Goal: Transaction & Acquisition: Purchase product/service

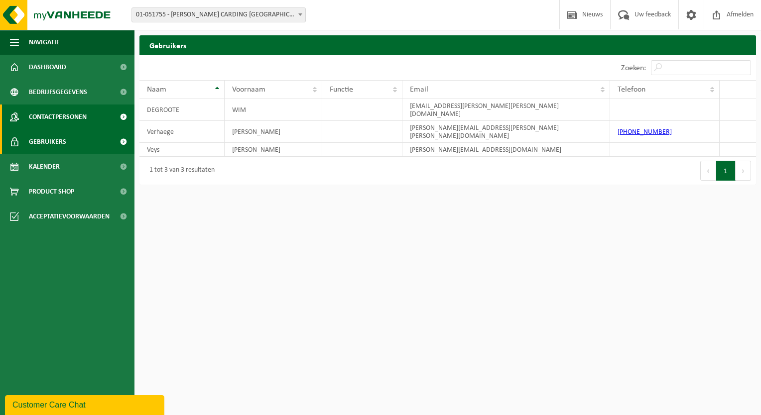
click at [94, 122] on link "Contactpersonen" at bounding box center [67, 117] width 134 height 25
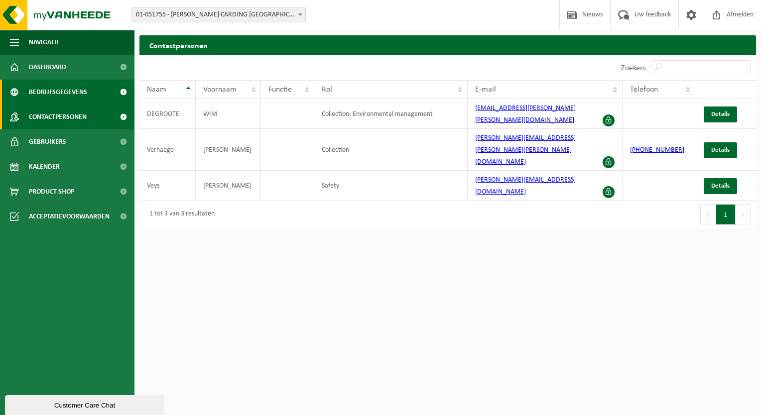
click at [97, 93] on link "Bedrijfsgegevens" at bounding box center [67, 92] width 134 height 25
